Goal: Task Accomplishment & Management: Complete application form

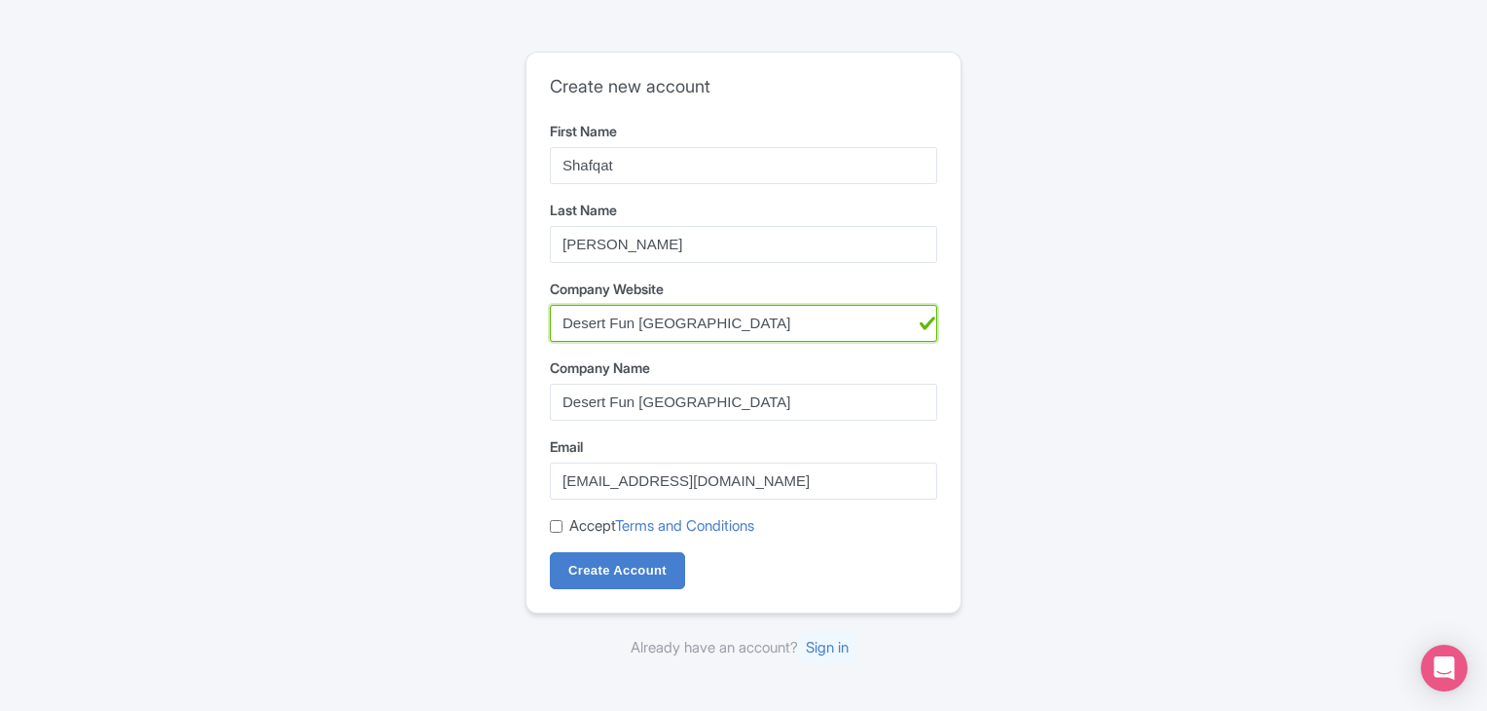
drag, startPoint x: 714, startPoint y: 324, endPoint x: 549, endPoint y: 322, distance: 164.5
click at [550, 322] on input "Desert Fun [GEOGRAPHIC_DATA]" at bounding box center [743, 323] width 387 height 37
paste input "[URL][DOMAIN_NAME]"
type input "[URL][DOMAIN_NAME]"
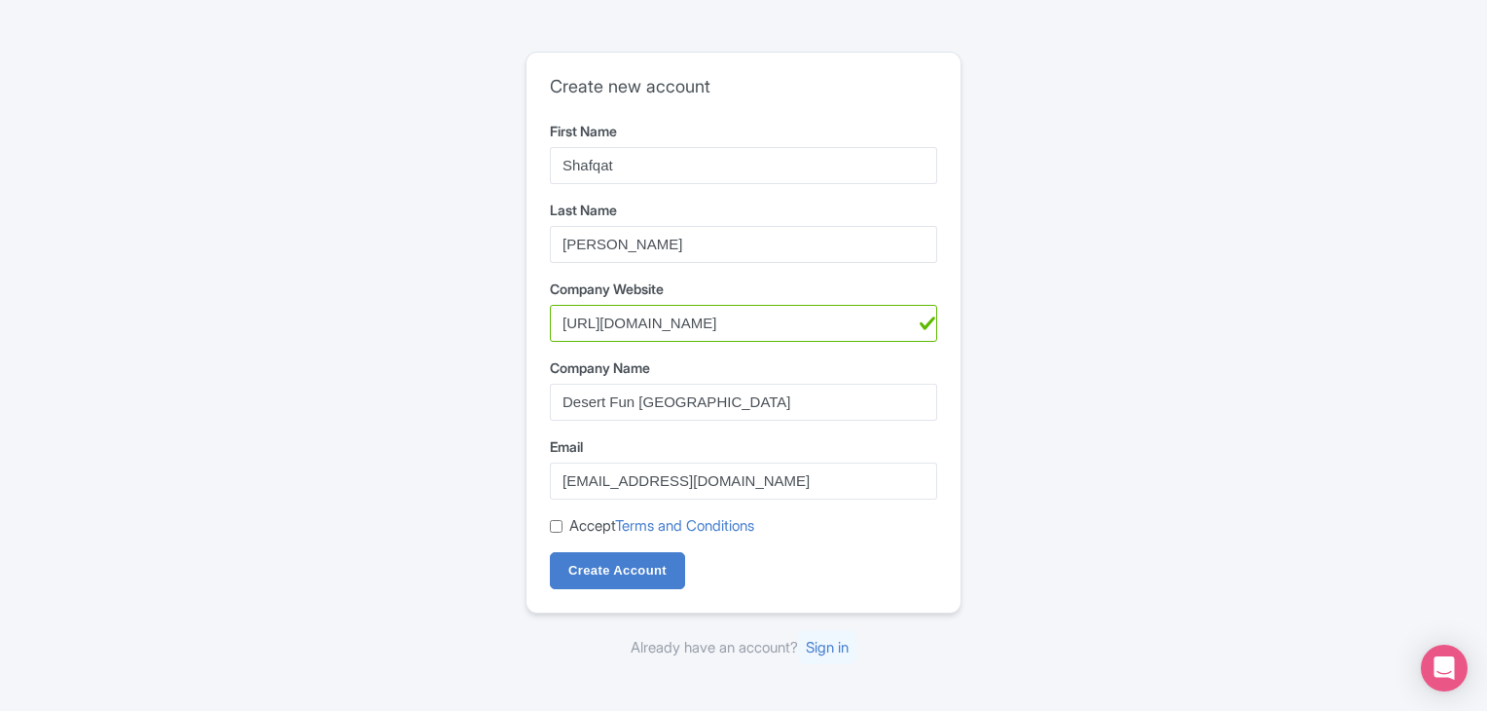
scroll to position [0, 0]
click at [555, 524] on input "Accept Terms and Conditions" at bounding box center [556, 526] width 13 height 13
checkbox input "true"
click at [623, 564] on input "Create Account" at bounding box center [617, 570] width 135 height 37
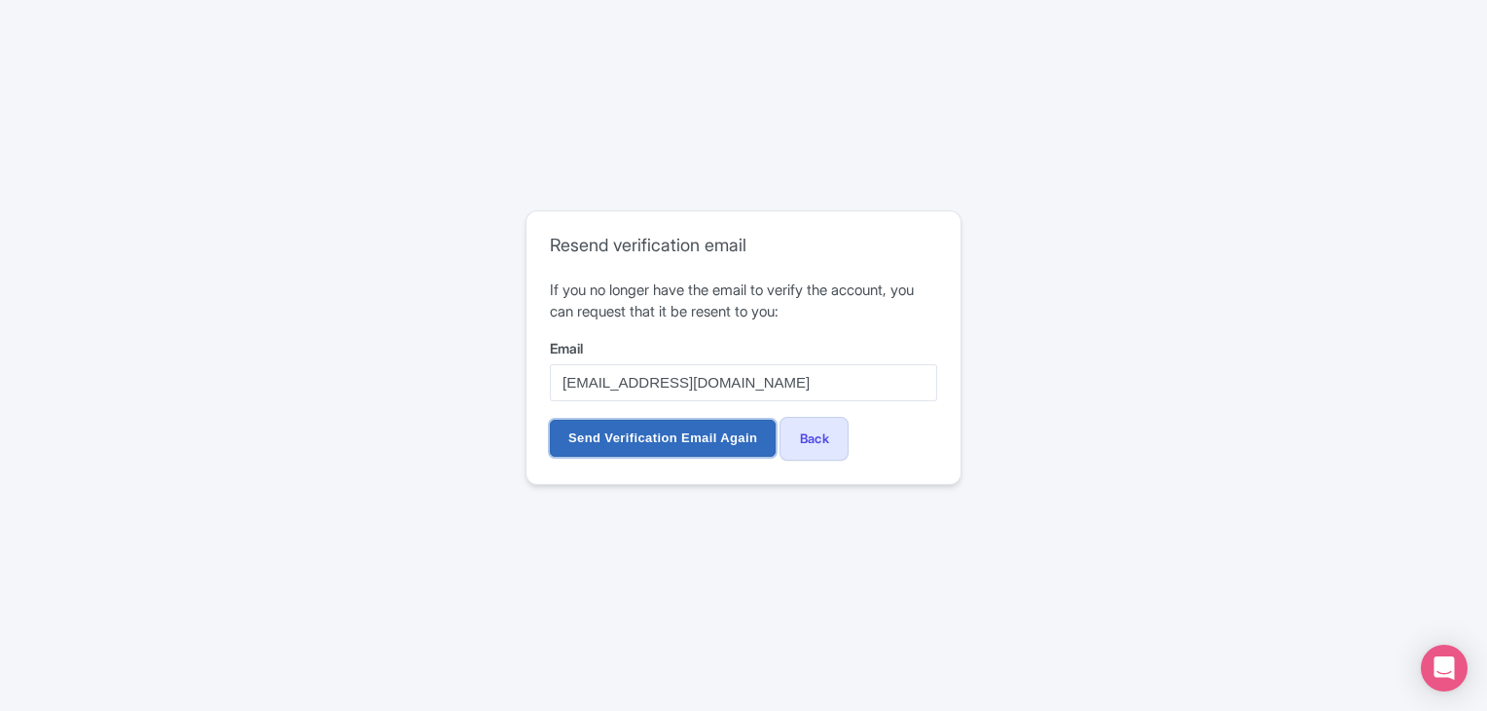
click at [741, 439] on input "Send Verification Email Again" at bounding box center [663, 438] width 226 height 37
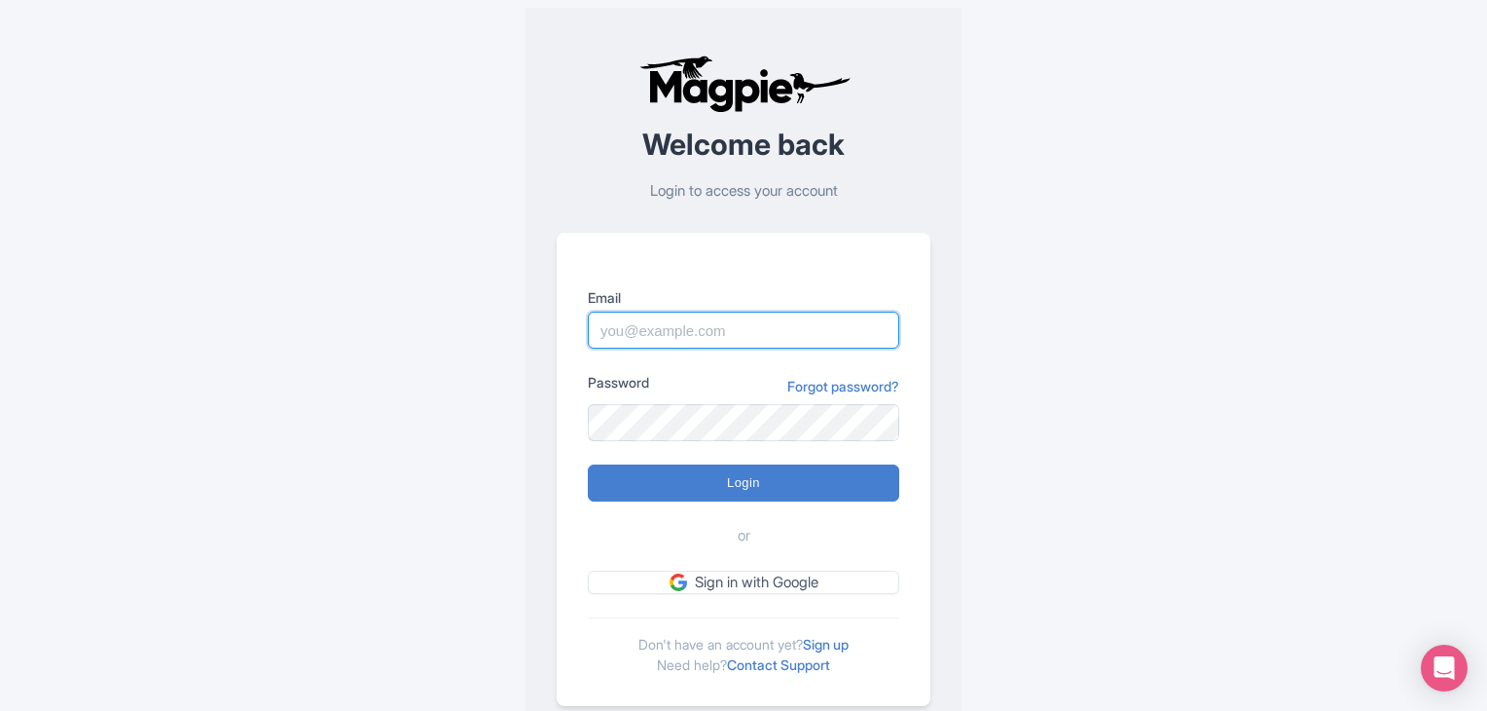
click at [648, 319] on input "Email" at bounding box center [743, 329] width 311 height 37
type input "[EMAIL_ADDRESS][DOMAIN_NAME]"
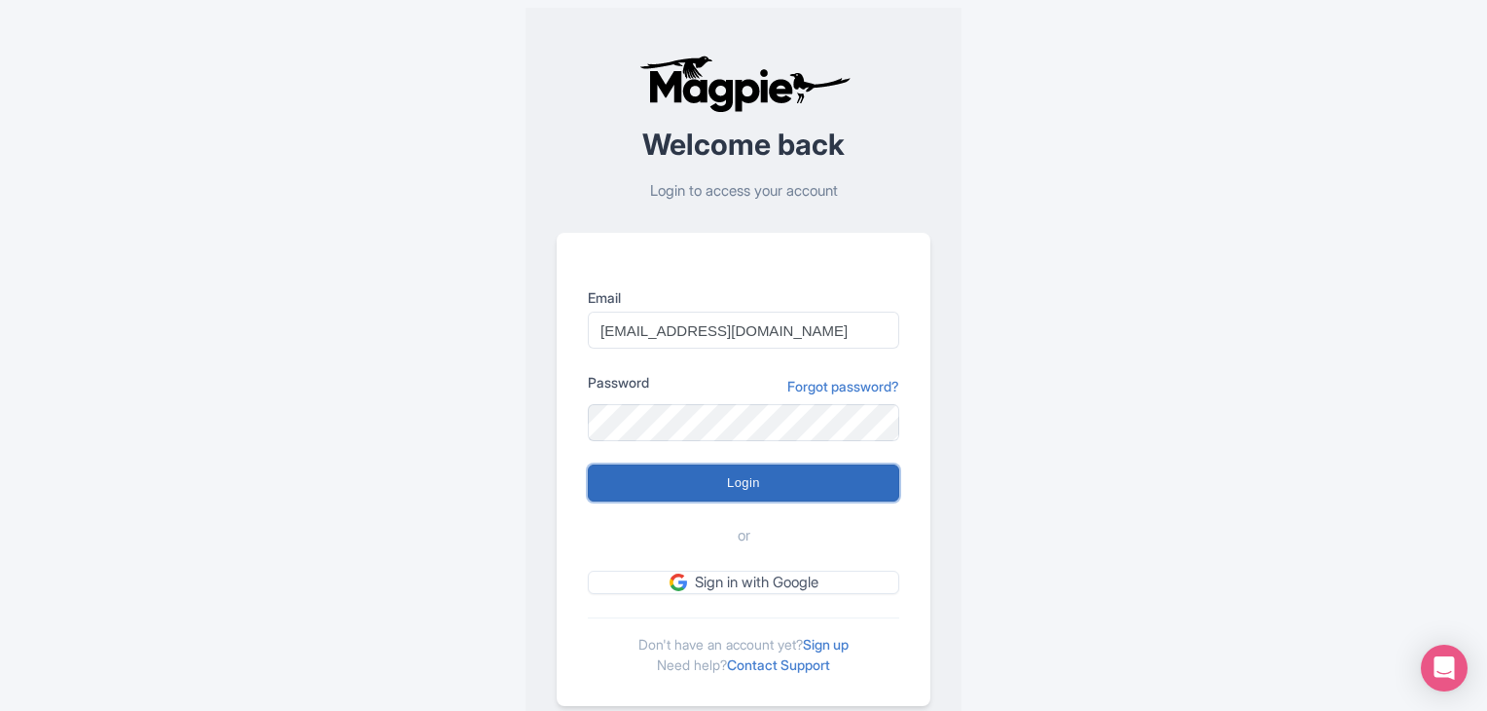
click at [696, 484] on input "Login" at bounding box center [743, 482] width 311 height 37
type input "Logging in..."
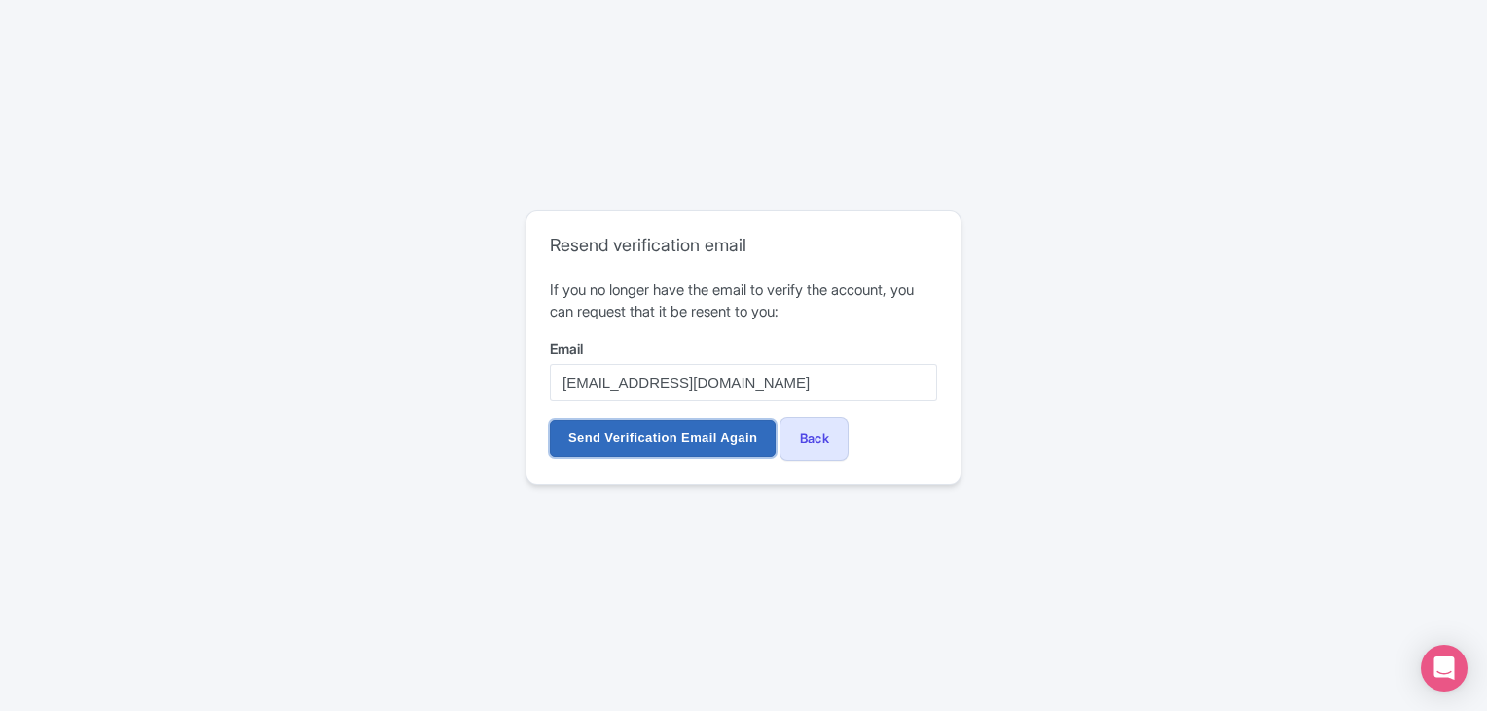
click at [659, 437] on input "Send Verification Email Again" at bounding box center [663, 438] width 226 height 37
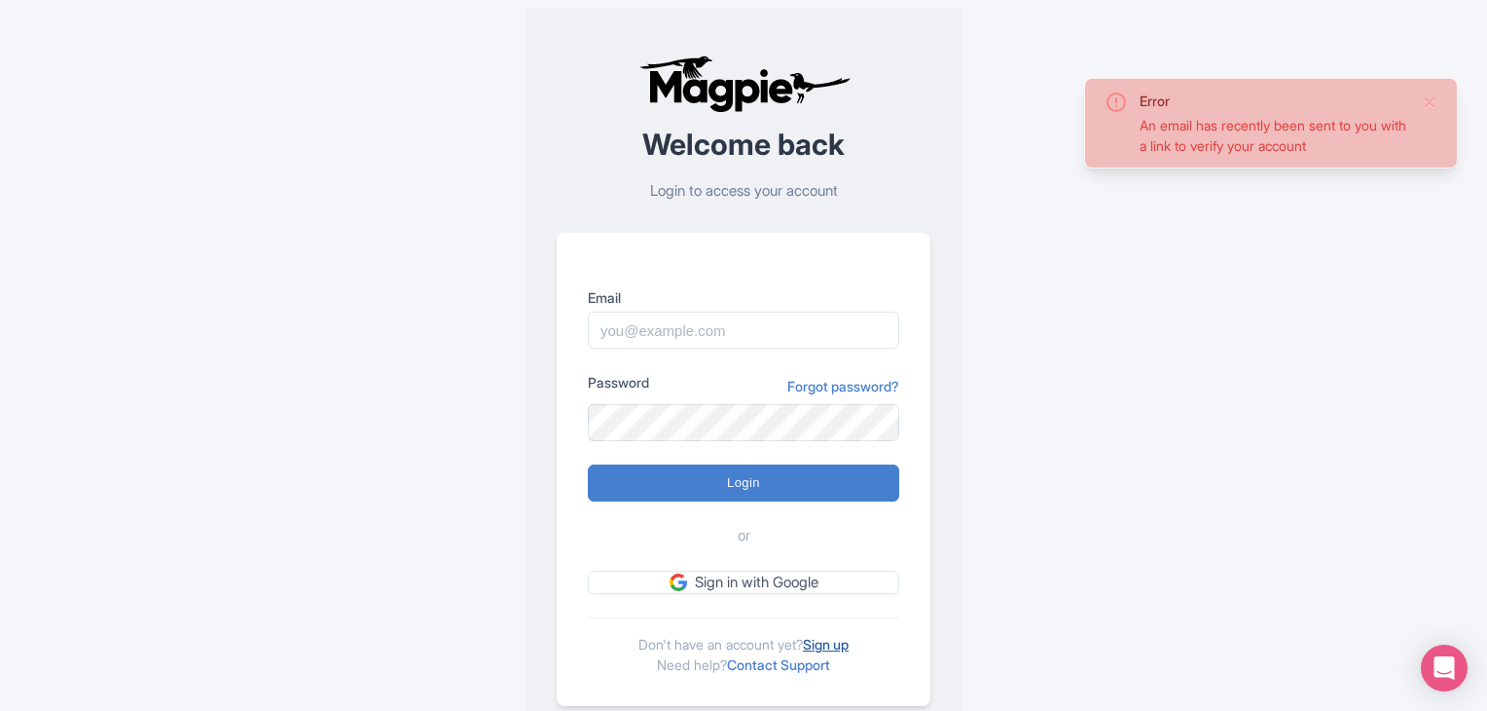
click at [845, 640] on link "Sign up" at bounding box center [826, 644] width 46 height 17
